Goal: Task Accomplishment & Management: Manage account settings

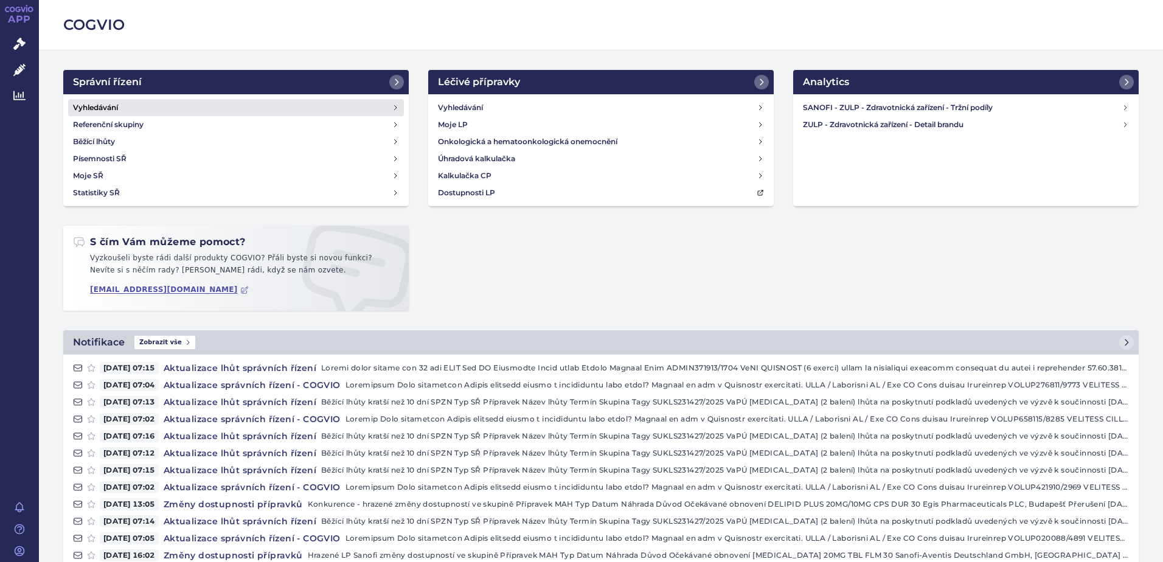
click at [82, 109] on h4 "Vyhledávání" at bounding box center [95, 108] width 45 height 12
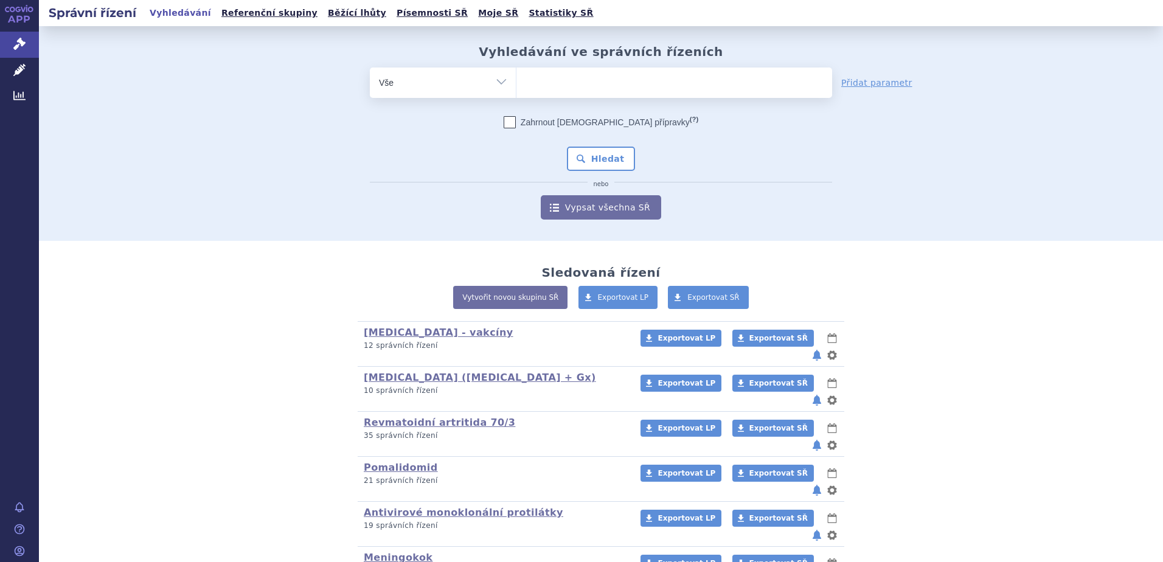
scroll to position [122, 0]
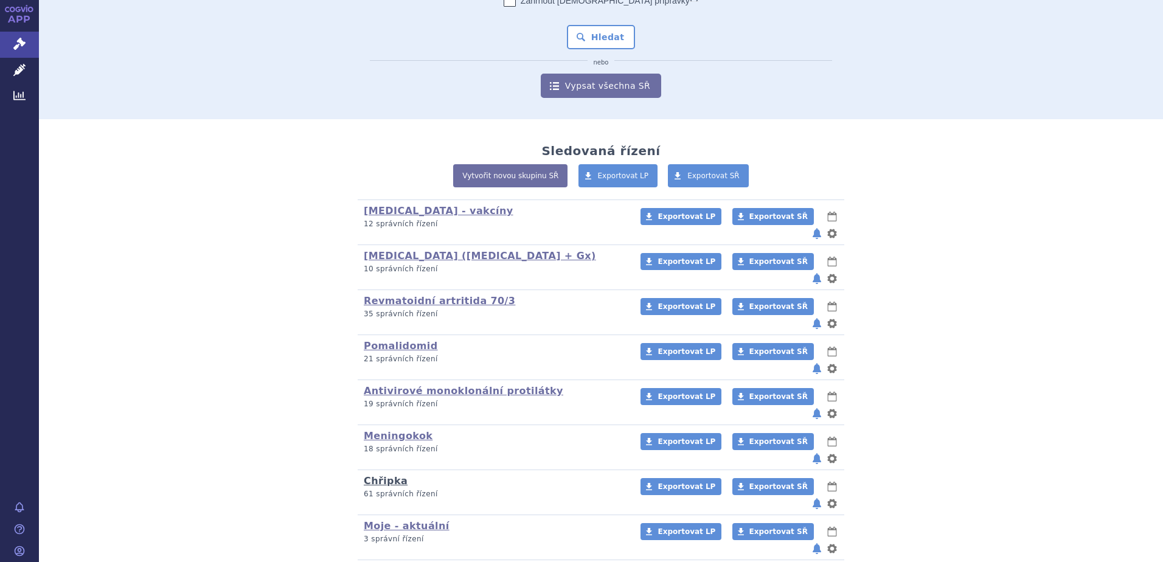
click at [375, 475] on link "Chřipka" at bounding box center [386, 481] width 44 height 12
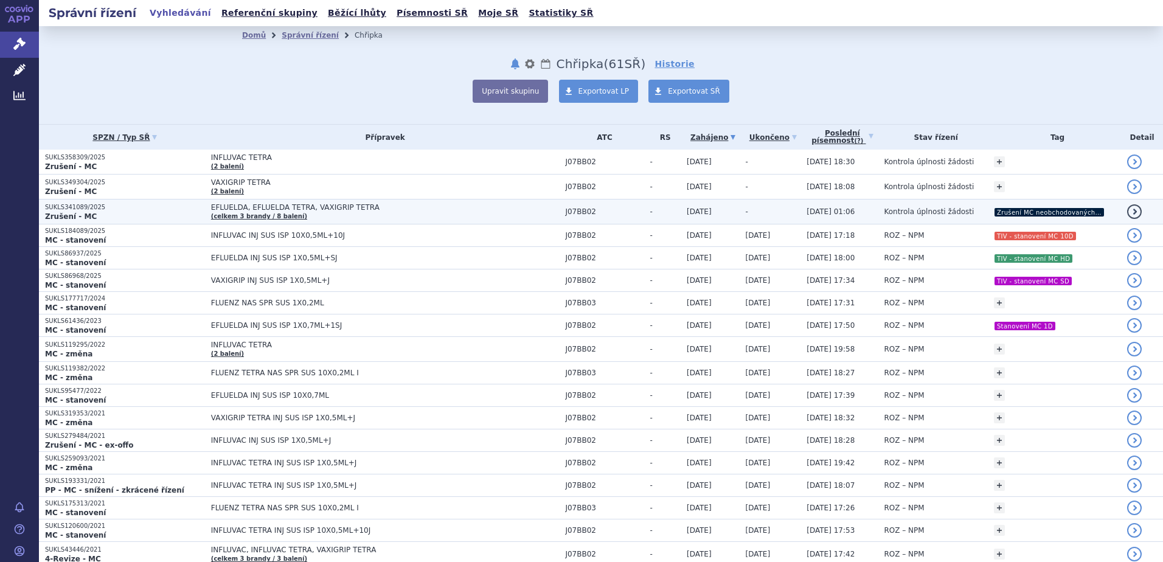
click at [699, 209] on td "[DATE]" at bounding box center [710, 212] width 59 height 25
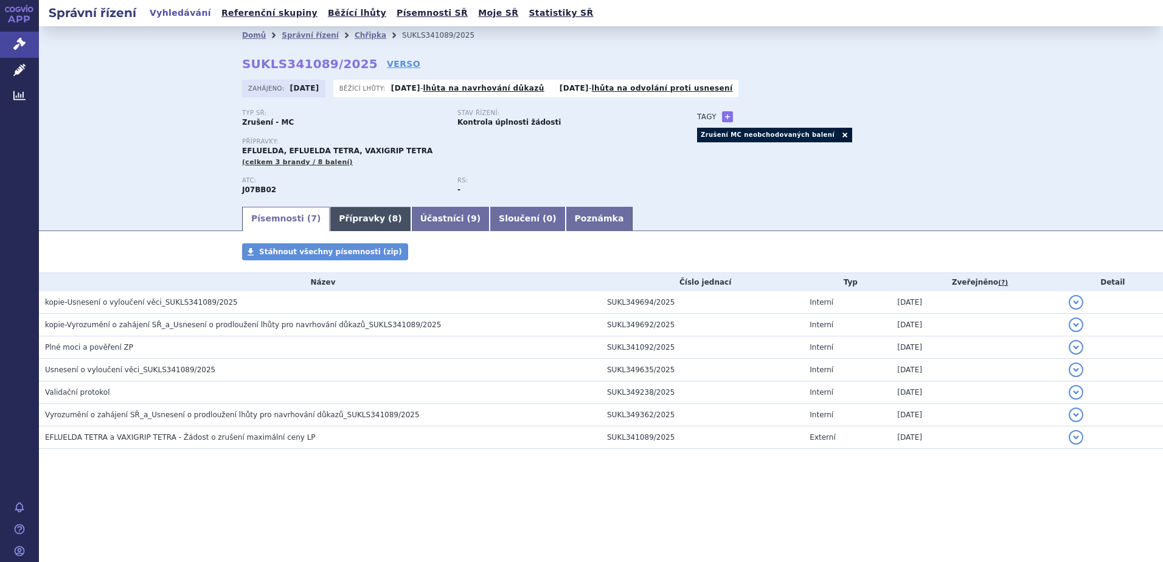
click at [354, 220] on link "Přípravky ( 8 )" at bounding box center [370, 219] width 81 height 24
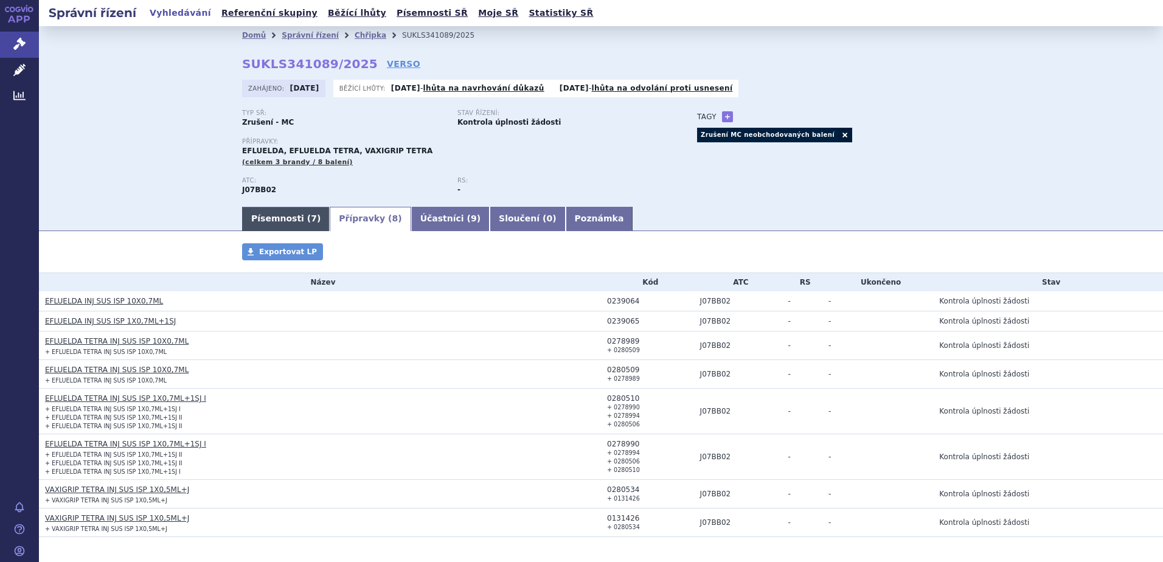
click at [276, 223] on link "Písemnosti ( 7 )" at bounding box center [286, 219] width 88 height 24
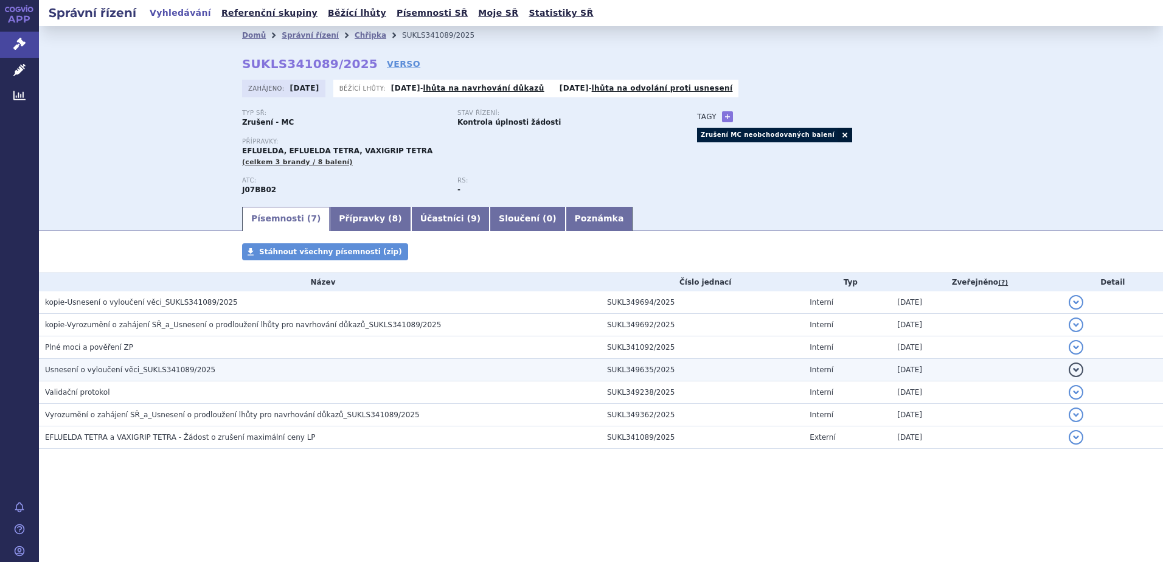
click at [114, 372] on span "Usnesení o vyloučení věci_SUKLS341089/2025" at bounding box center [130, 370] width 170 height 9
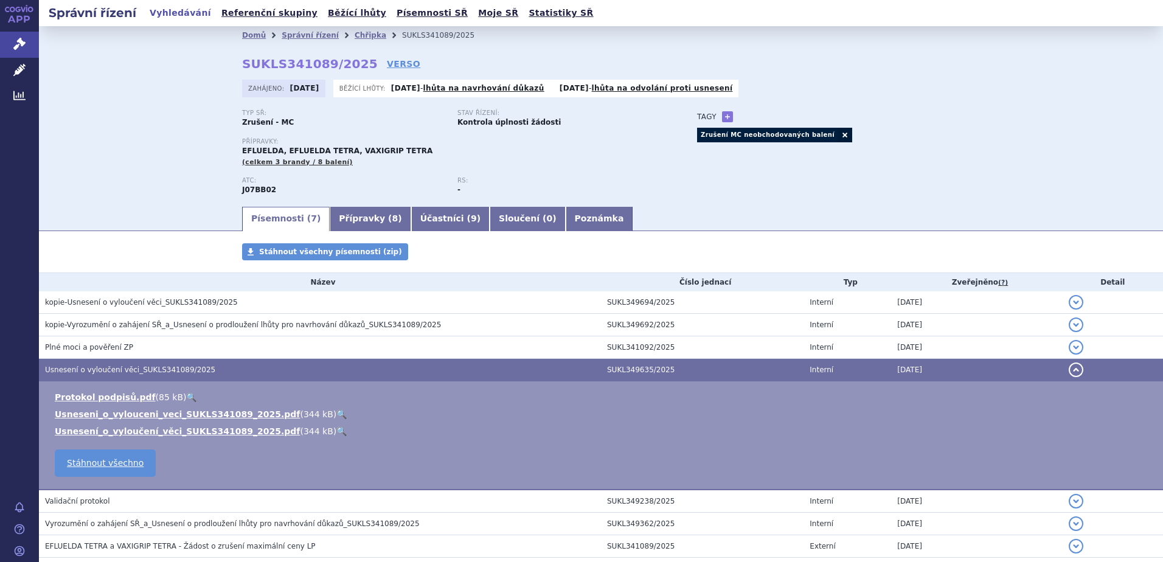
click at [336, 418] on link "🔍" at bounding box center [341, 414] width 10 height 10
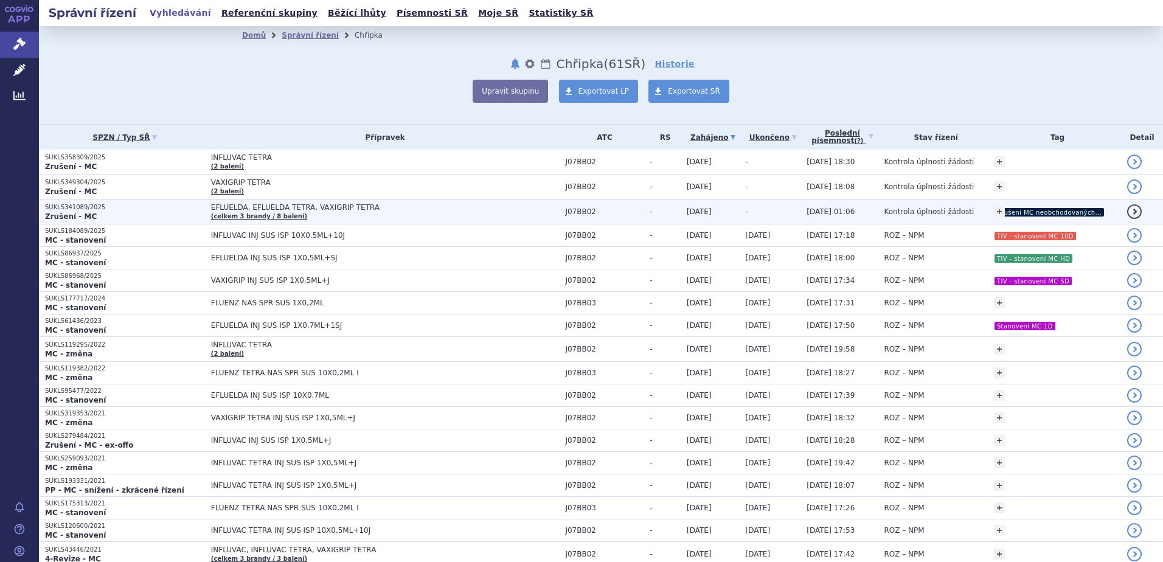
click at [1042, 213] on icon "Zrušení MC neobchodovaných balení" at bounding box center [1048, 212] width 109 height 9
click at [807, 208] on span "03.09.2025 01:06" at bounding box center [831, 211] width 48 height 9
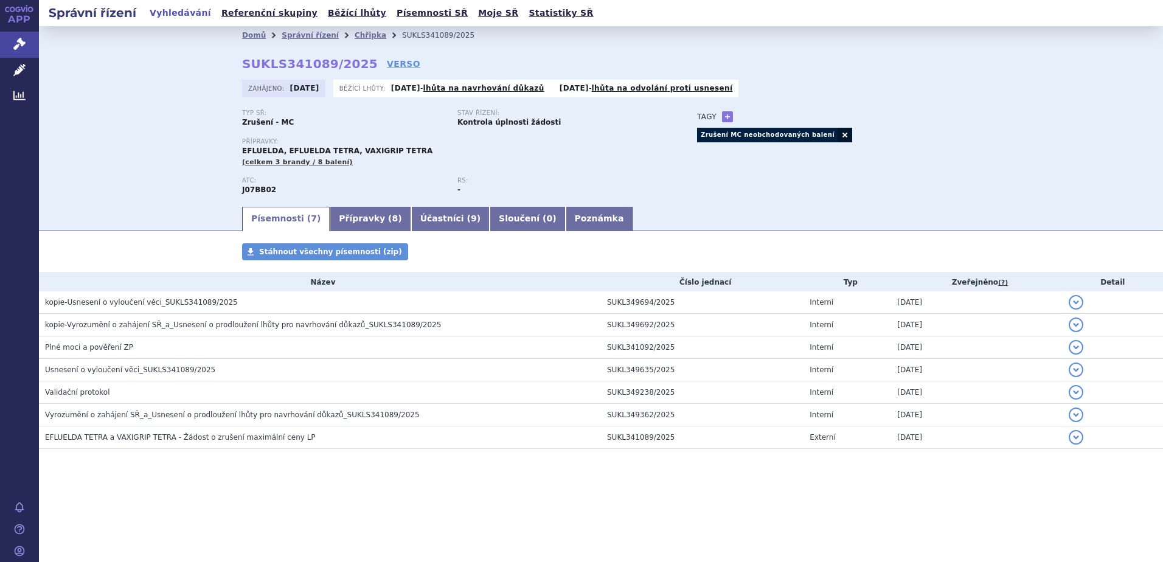
click at [838, 134] on link at bounding box center [845, 135] width 15 height 15
click at [355, 36] on link "Chřipka" at bounding box center [371, 35] width 32 height 9
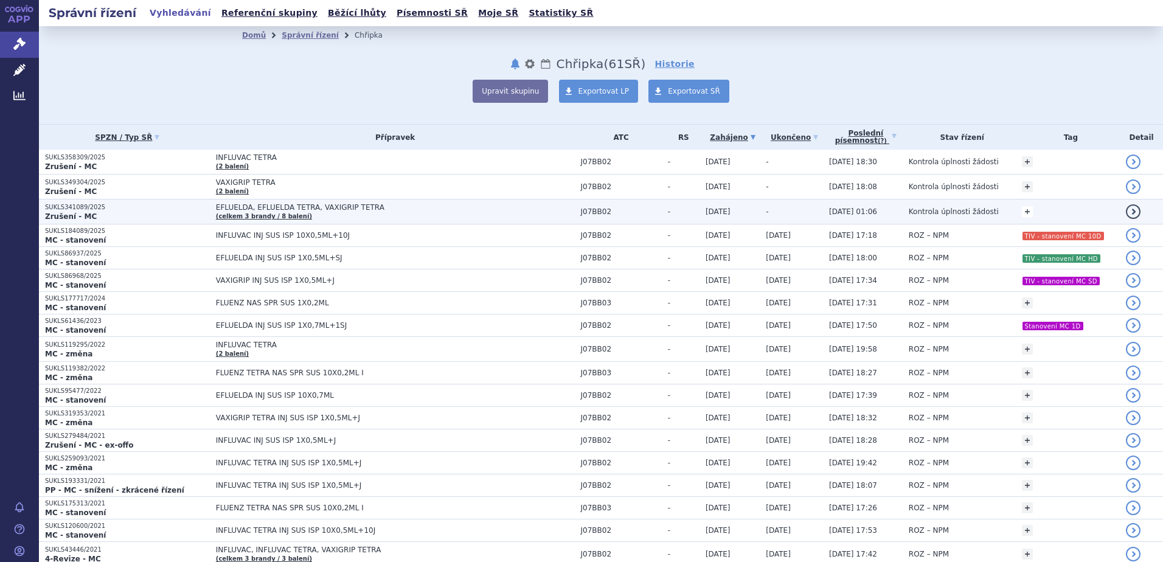
click at [1022, 212] on link "+" at bounding box center [1027, 211] width 11 height 11
click at [934, 210] on span at bounding box center [932, 214] width 88 height 16
type input "Zrušení MC QIV"
select select "Zrušení MC QIV"
click at [988, 214] on button "Přidat" at bounding box center [996, 213] width 31 height 15
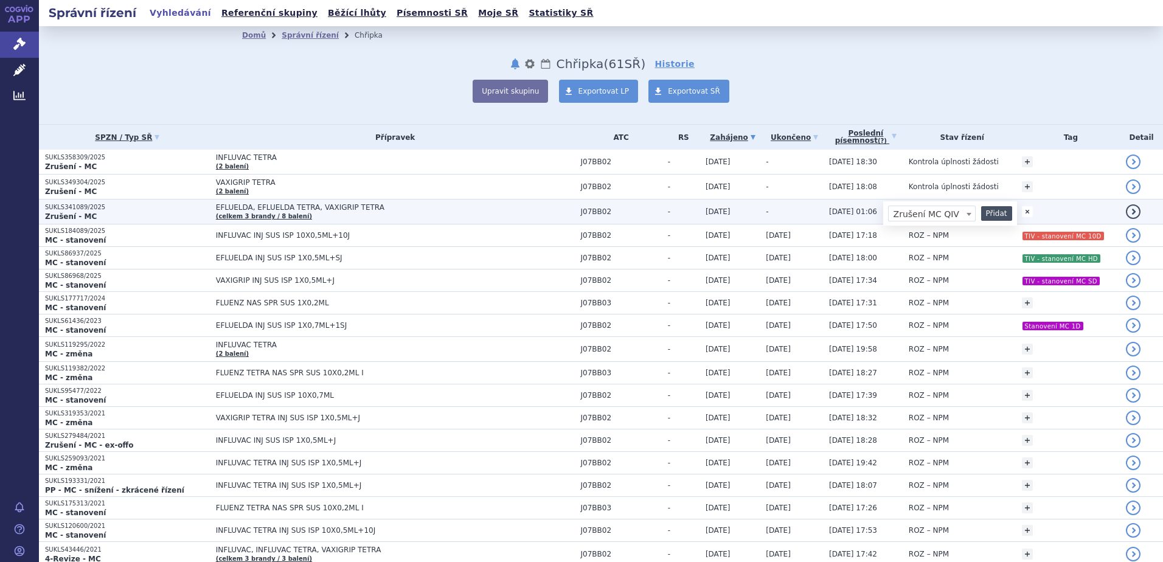
select select
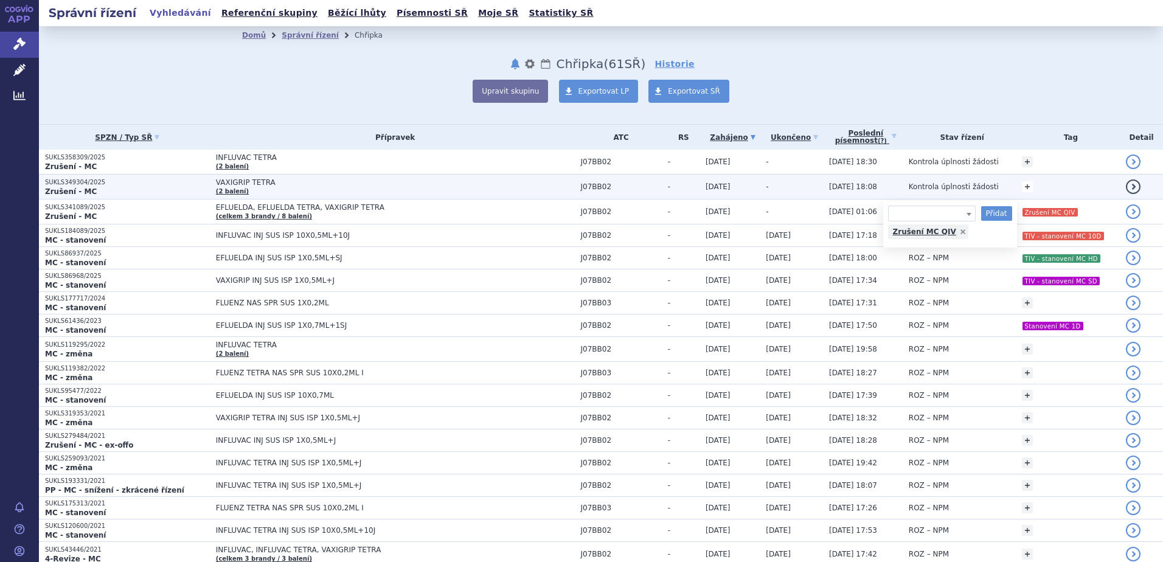
click at [1022, 182] on link "+" at bounding box center [1027, 186] width 11 height 11
click at [932, 188] on span at bounding box center [932, 189] width 88 height 16
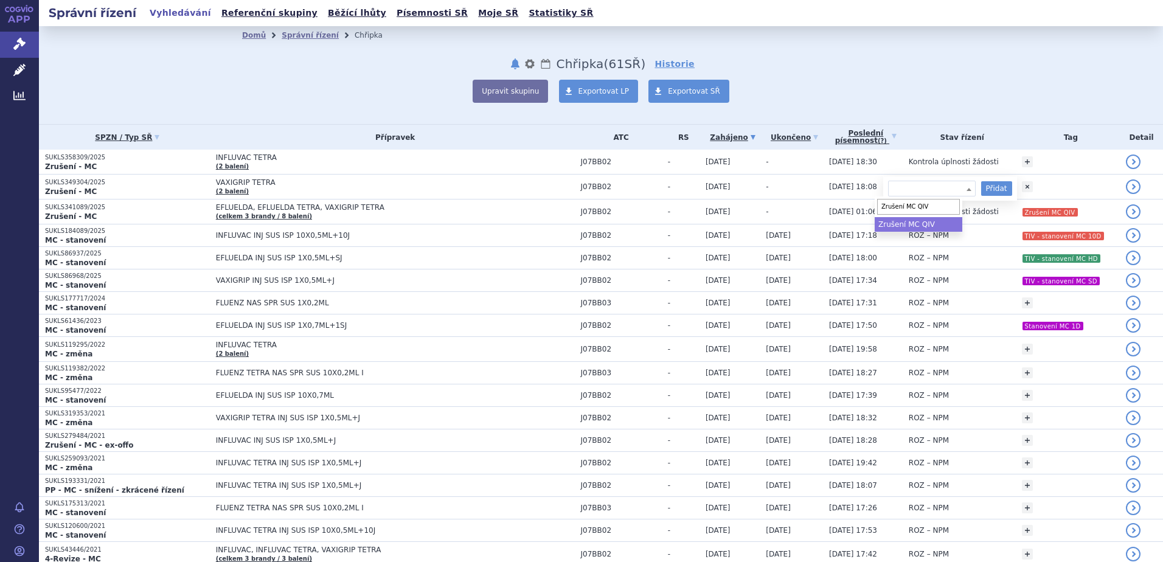
type input "Zrušení MC QIV"
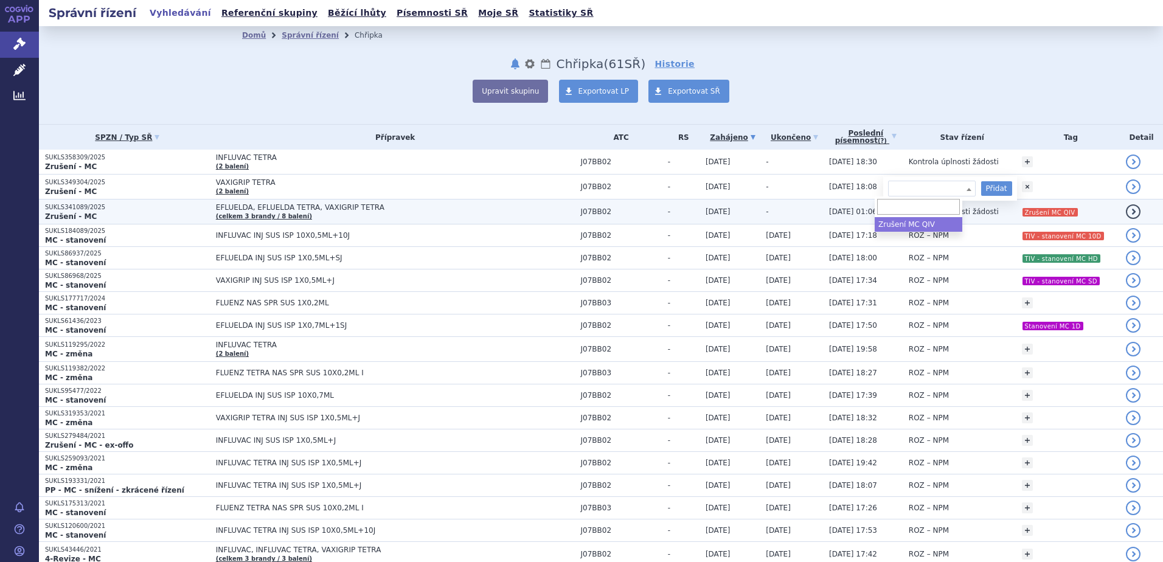
select select "Zrušení MC QIV"
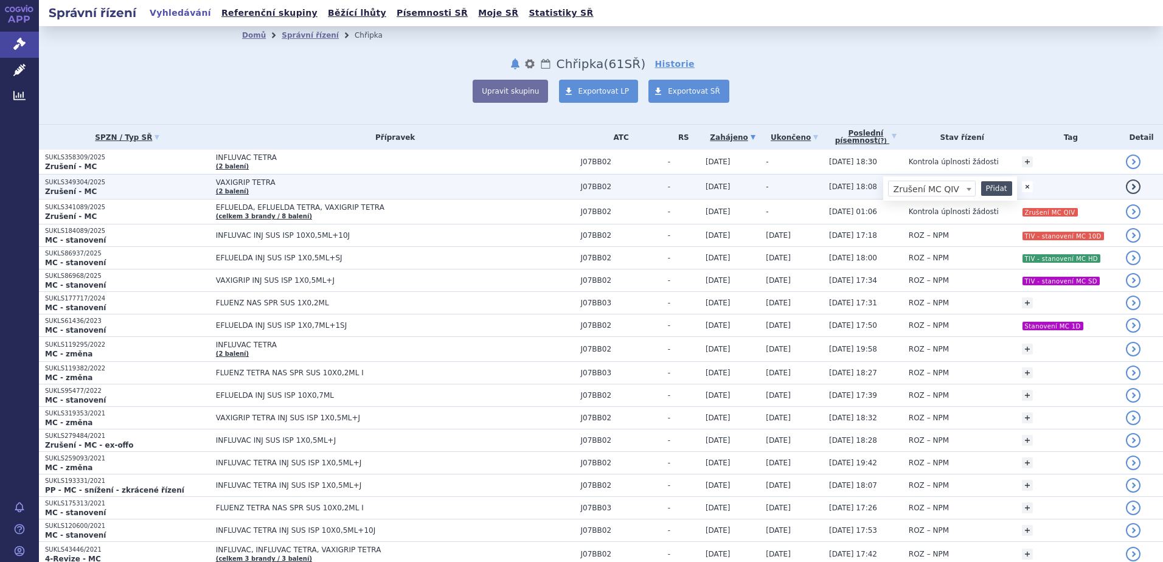
click at [981, 189] on button "Přidat" at bounding box center [996, 188] width 31 height 15
select select
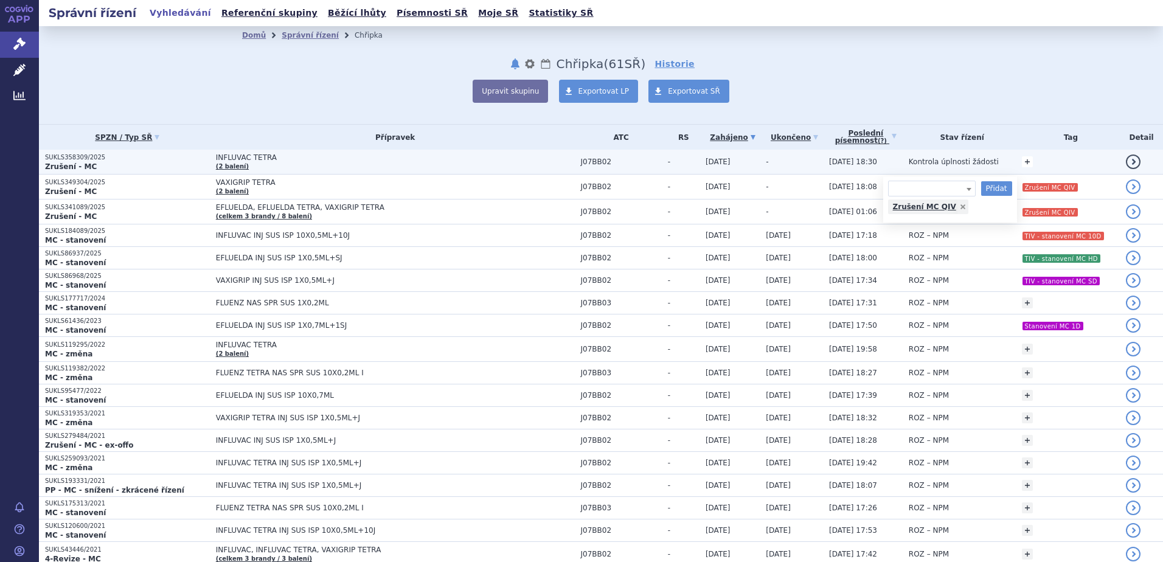
click at [1022, 162] on link "+" at bounding box center [1027, 161] width 11 height 11
click at [929, 164] on span at bounding box center [932, 164] width 88 height 16
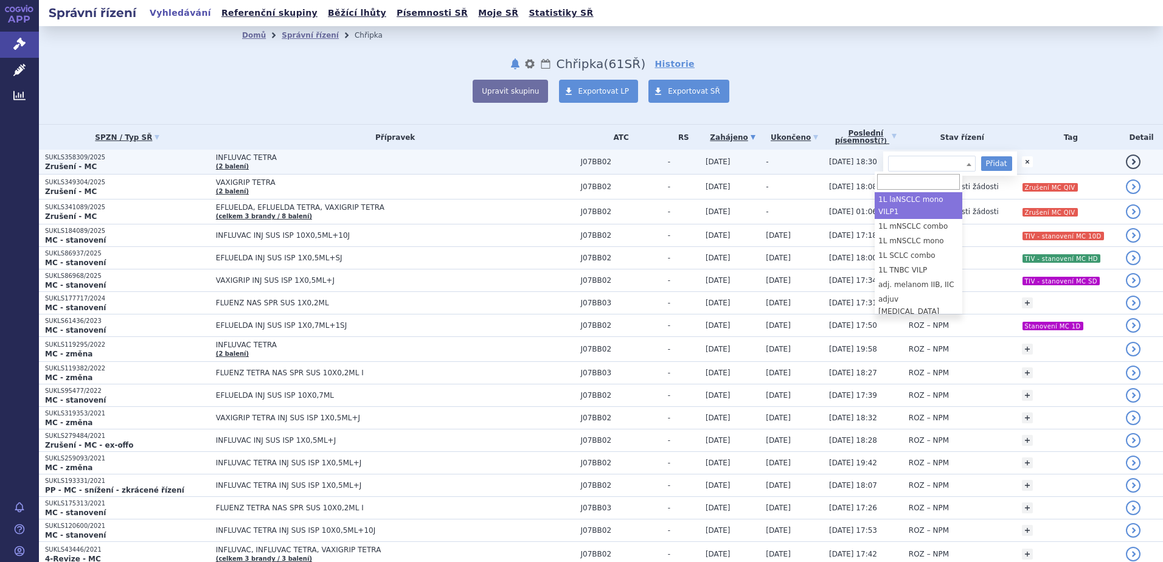
type input "Zrušení MC QIV"
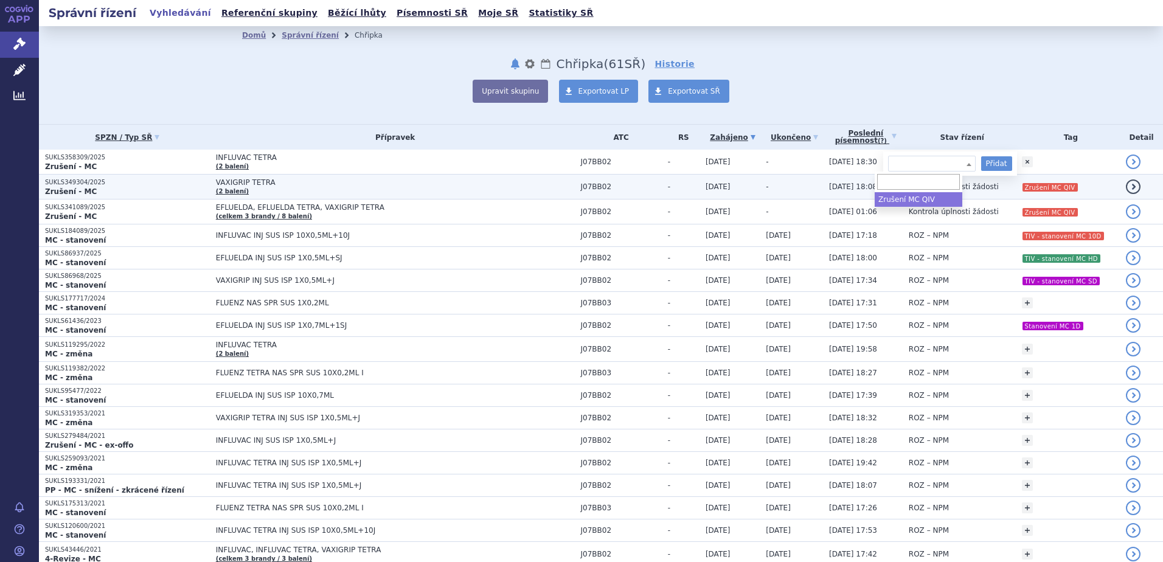
select select "Zrušení MC QIV"
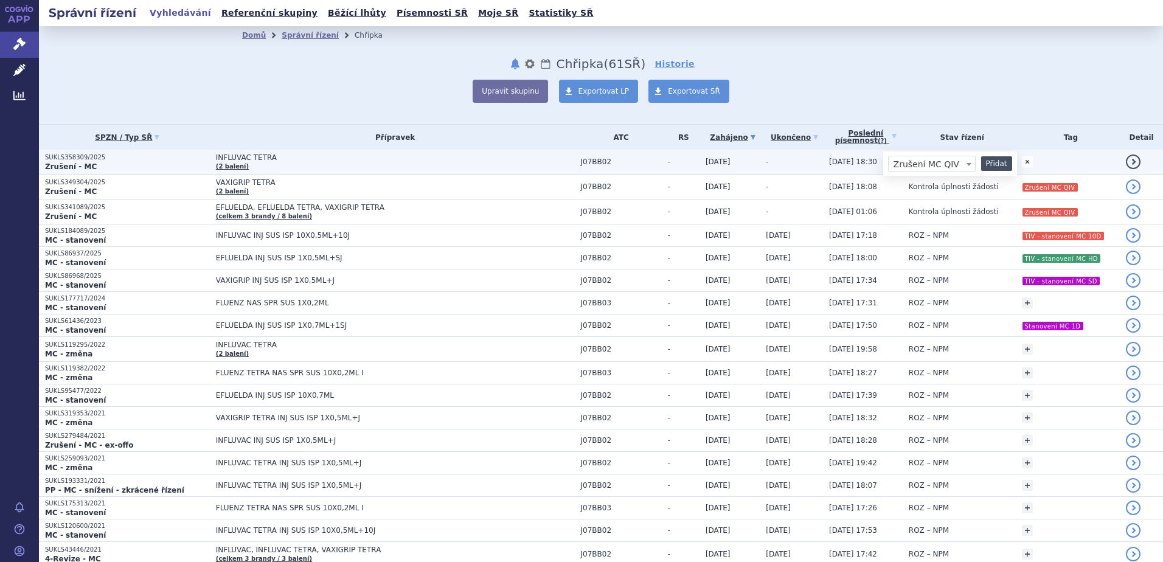
click at [981, 166] on button "Přidat" at bounding box center [996, 163] width 31 height 15
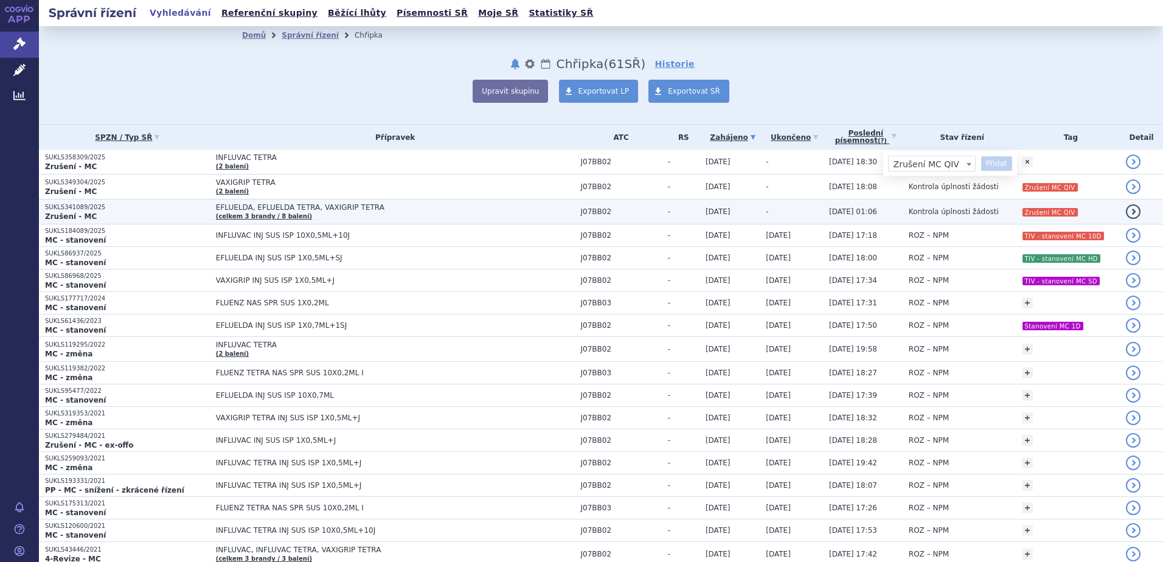
select select
